Goal: Information Seeking & Learning: Learn about a topic

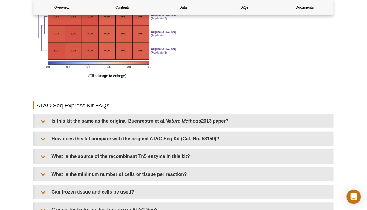
scroll to position [1149, 0]
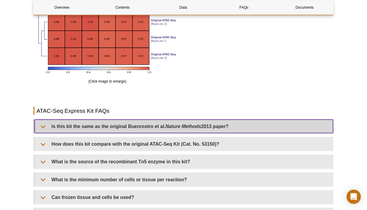
click at [43, 122] on summary "Is this kit the same as the original Buenrostro et al. Nature Methods 2013 pape…" at bounding box center [184, 126] width 299 height 13
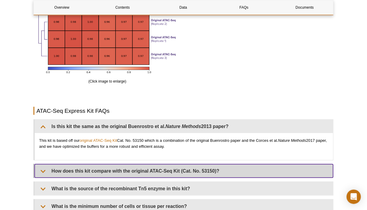
click at [46, 169] on summary "How does this kit compare with the original ATAC-Seq Kit (Cat. No. 53150)?" at bounding box center [184, 170] width 299 height 13
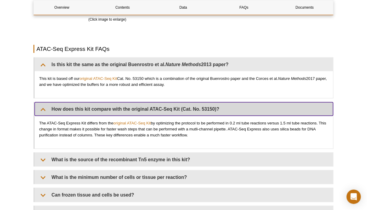
scroll to position [1215, 0]
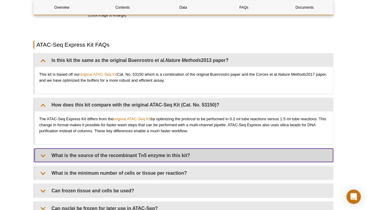
click at [46, 156] on summary "What is the source of the recombinant Tn5 enzyme in this kit?" at bounding box center [184, 155] width 299 height 13
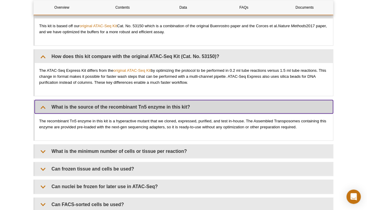
scroll to position [1265, 0]
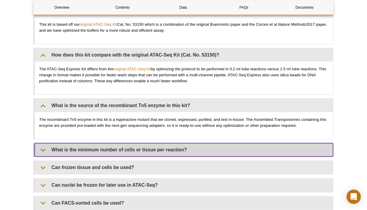
click at [43, 150] on summary "What is the minimum number of cells or tissue per reaction?" at bounding box center [184, 149] width 299 height 13
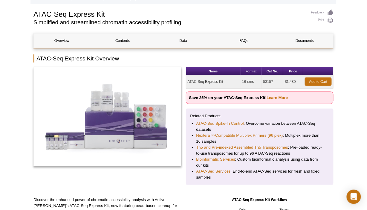
scroll to position [0, 0]
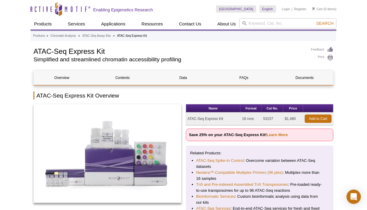
click at [216, 119] on td "ATAC-Seq Express Kit" at bounding box center [213, 118] width 55 height 13
click at [92, 49] on h1 "ATAC-Seq Express Kit" at bounding box center [169, 50] width 272 height 9
